Goal: Task Accomplishment & Management: Manage account settings

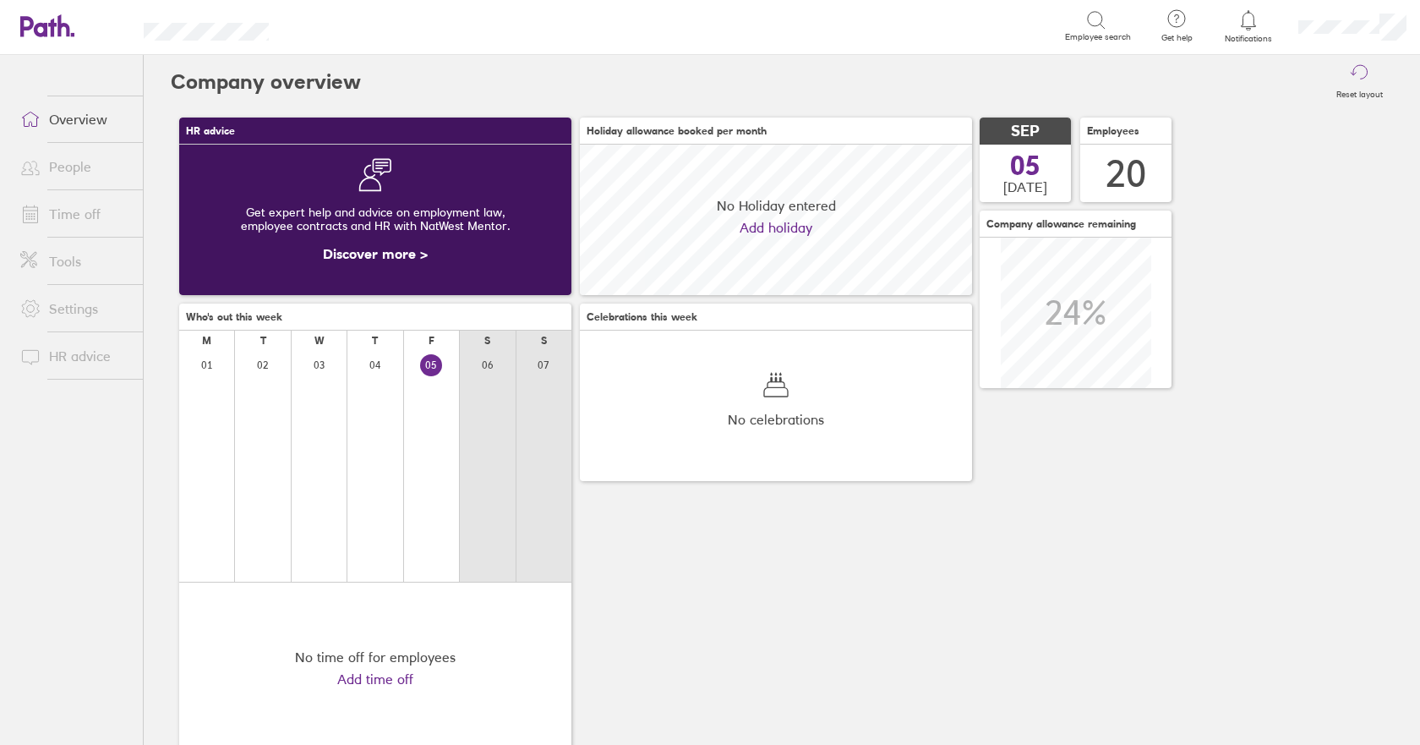
scroll to position [150, 392]
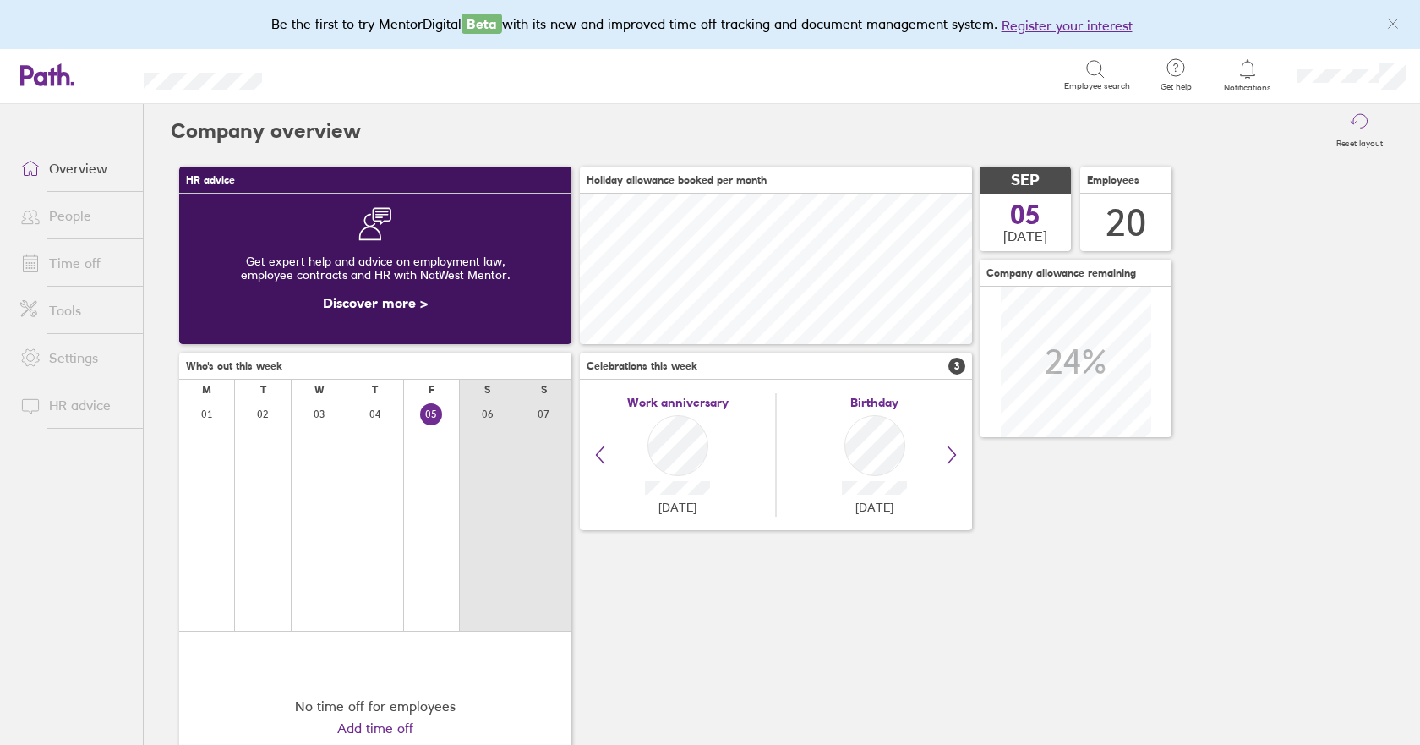
click at [77, 261] on link "Time off" at bounding box center [75, 263] width 136 height 34
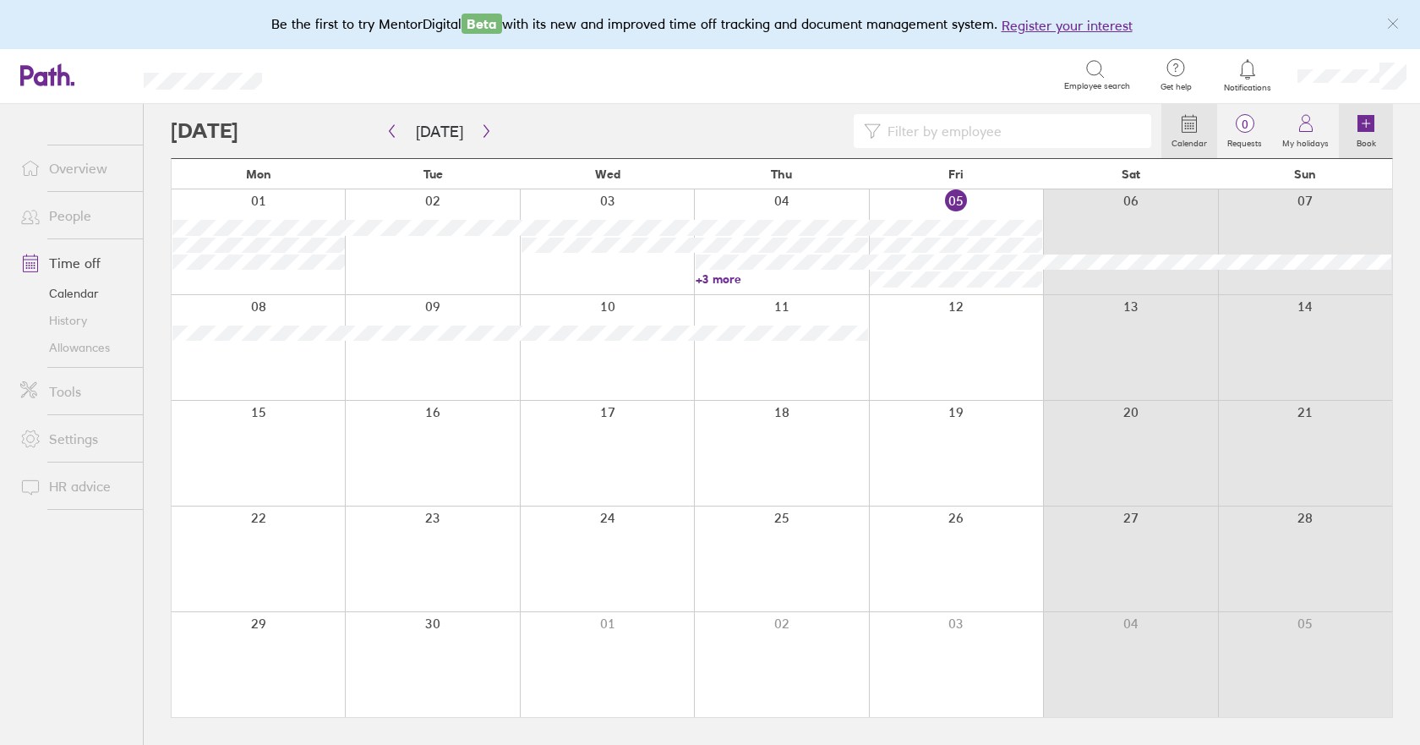
click at [1367, 119] on icon at bounding box center [1366, 123] width 17 height 17
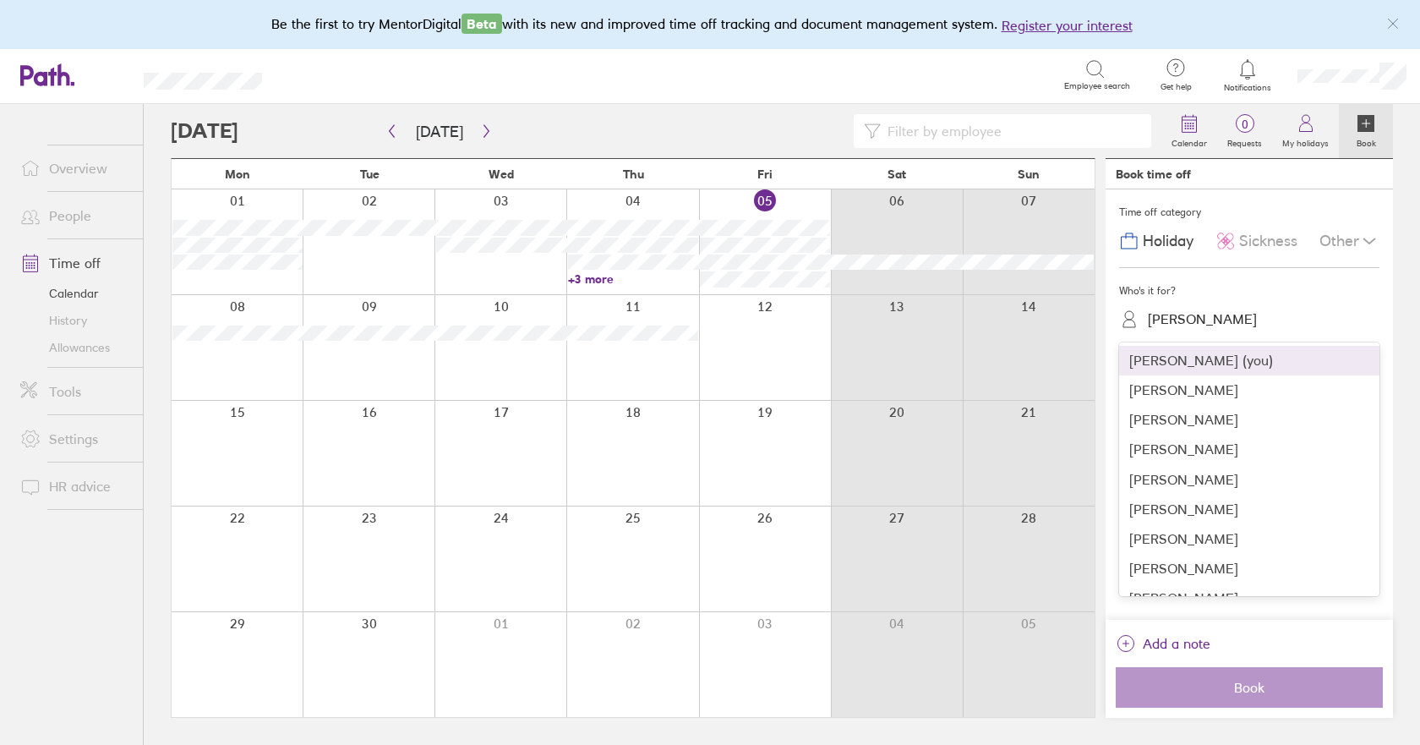
click at [1178, 323] on div "[PERSON_NAME]" at bounding box center [1202, 319] width 109 height 16
click at [1173, 510] on div "[PERSON_NAME]" at bounding box center [1249, 510] width 260 height 30
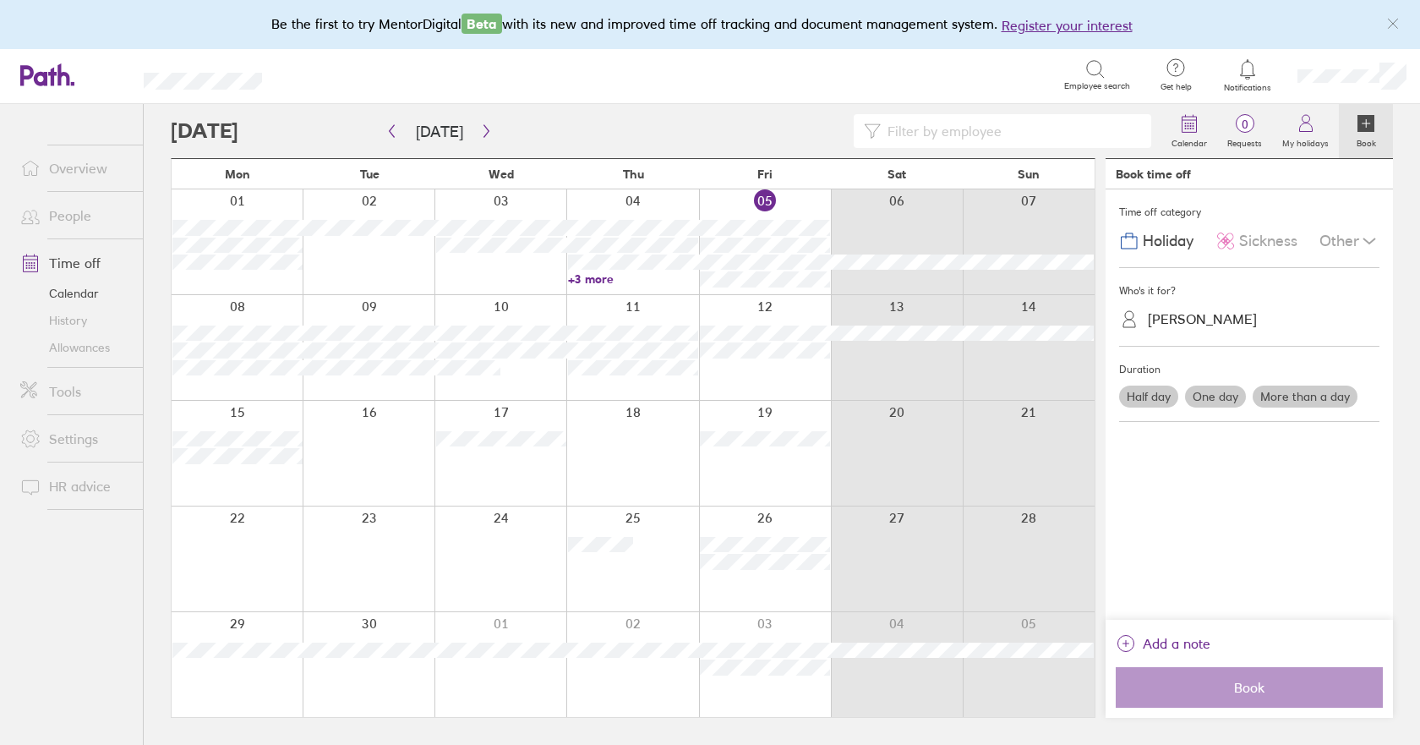
click at [614, 580] on div at bounding box center [632, 558] width 132 height 105
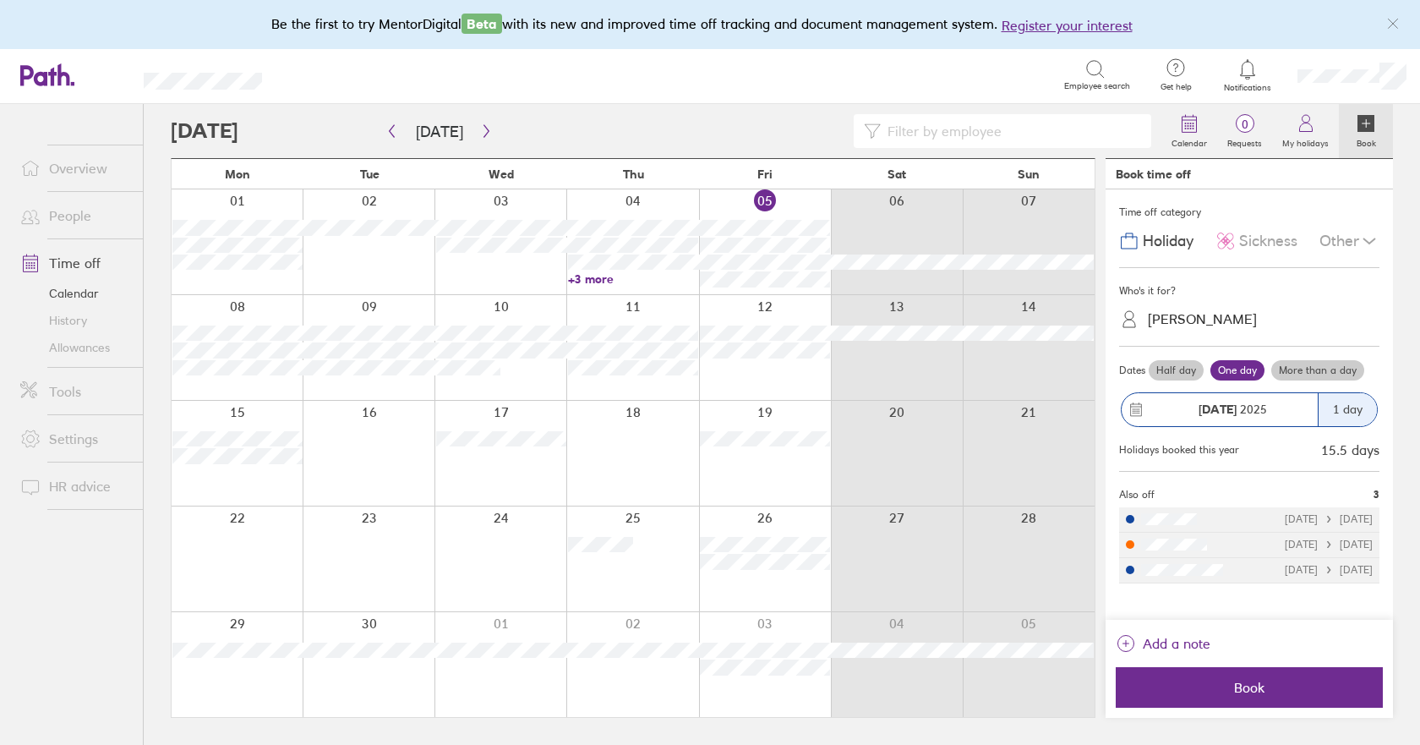
click at [1287, 394] on div "[DATE]" at bounding box center [1220, 409] width 196 height 33
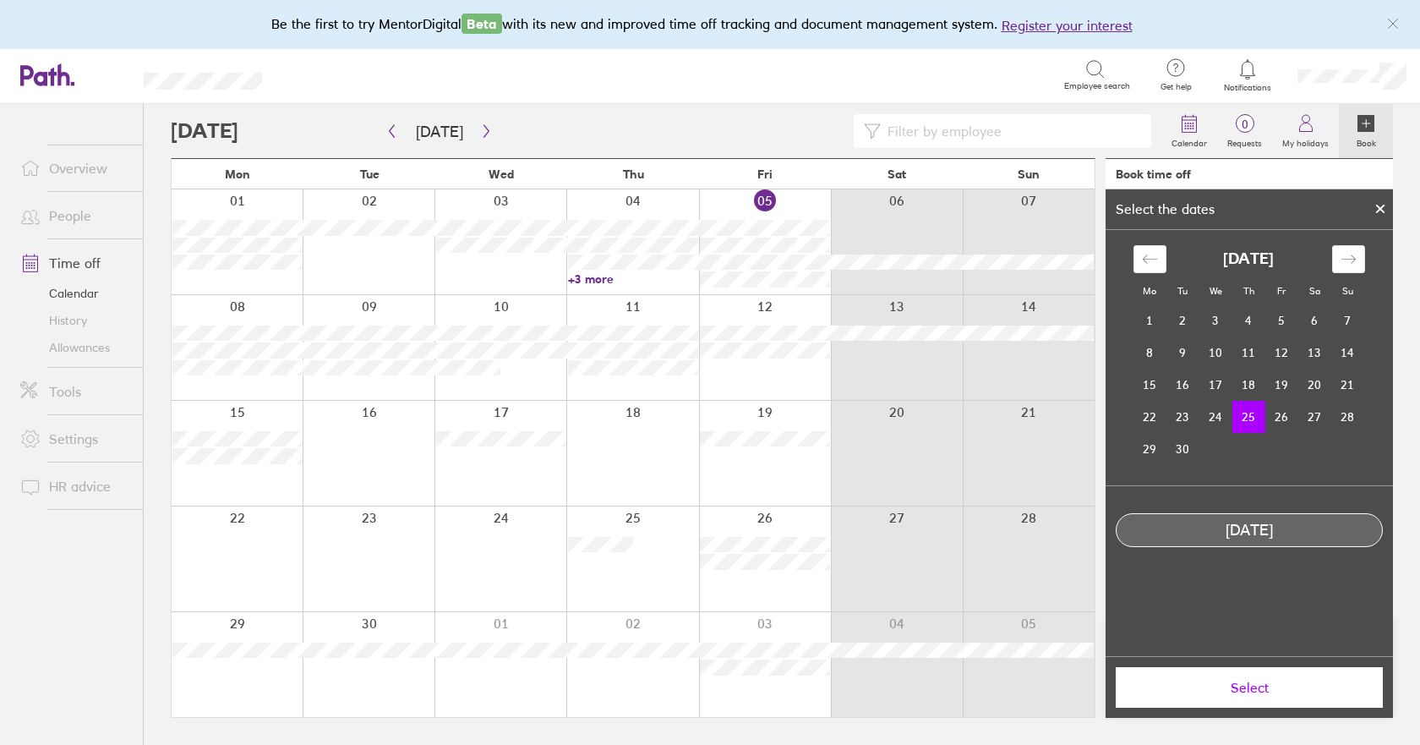
click at [1381, 204] on div at bounding box center [1380, 208] width 25 height 29
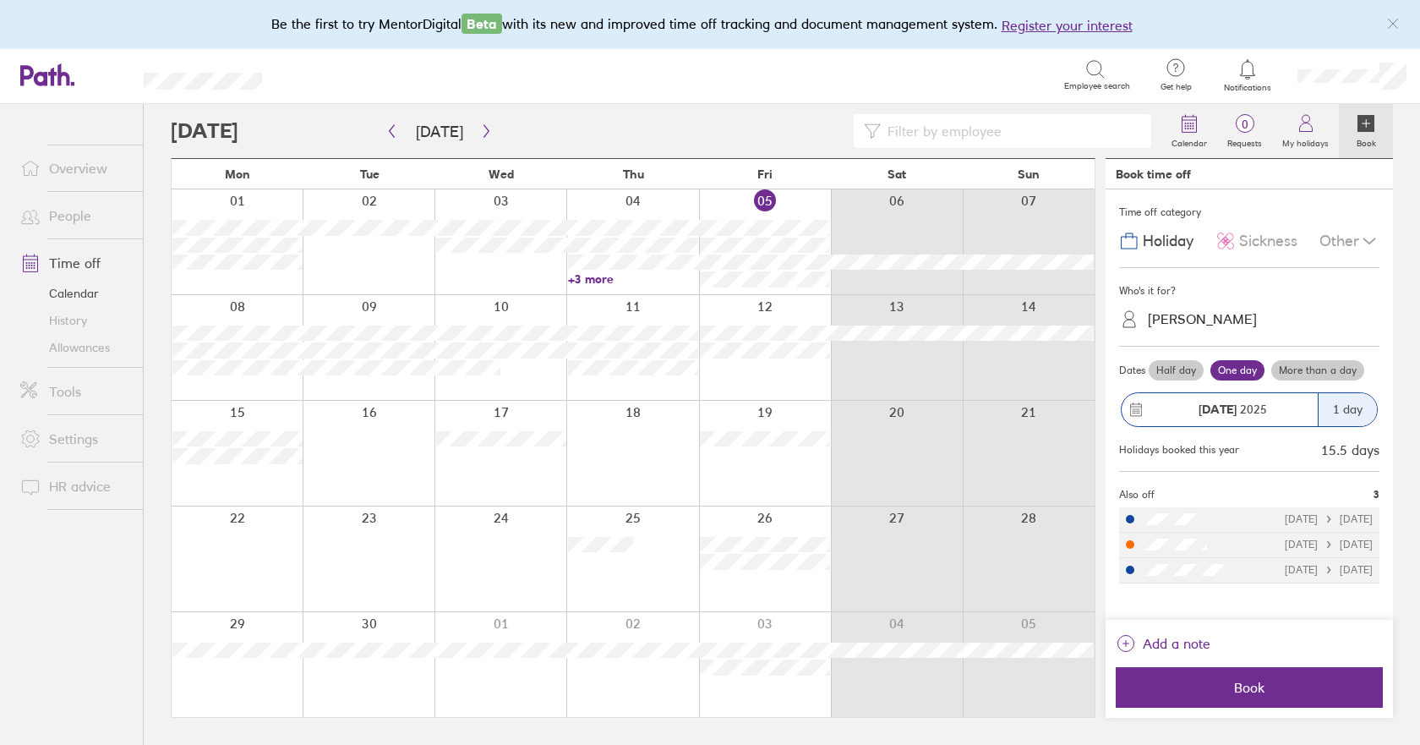
click at [1312, 373] on label "More than a day" at bounding box center [1317, 370] width 93 height 20
click at [0, 0] on input "More than a day" at bounding box center [0, 0] width 0 height 0
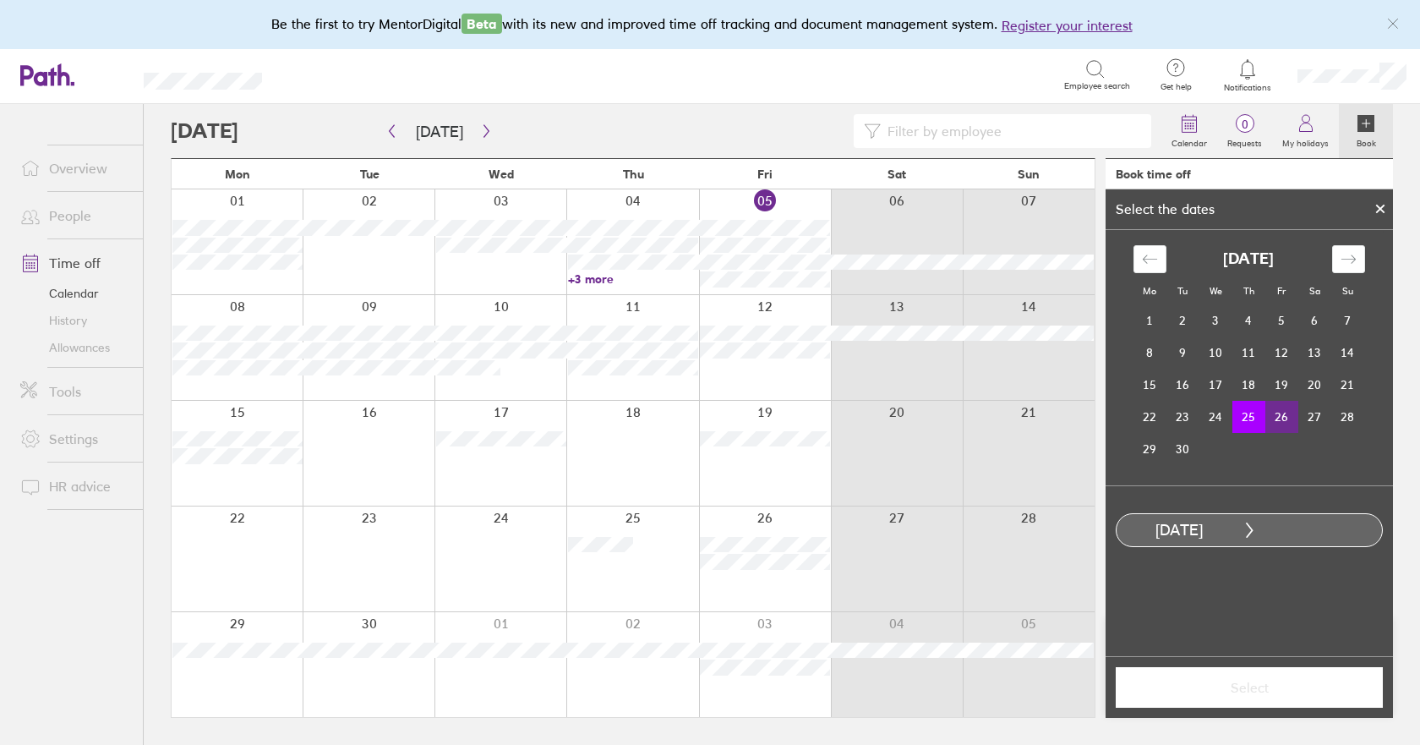
click at [1287, 420] on td "26" at bounding box center [1281, 417] width 33 height 32
click at [1243, 690] on span "Select" at bounding box center [1249, 687] width 243 height 15
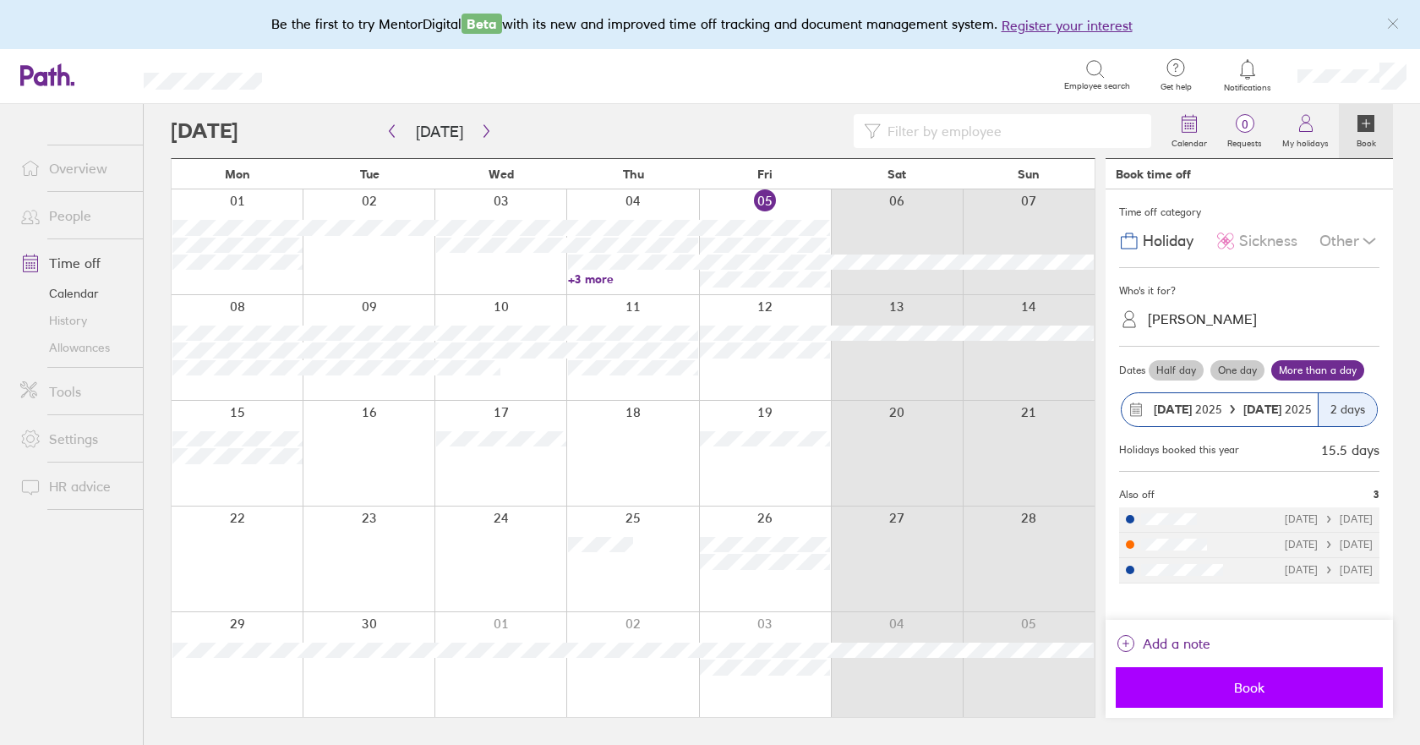
click at [1249, 691] on span "Book" at bounding box center [1249, 687] width 243 height 15
